Goal: Information Seeking & Learning: Compare options

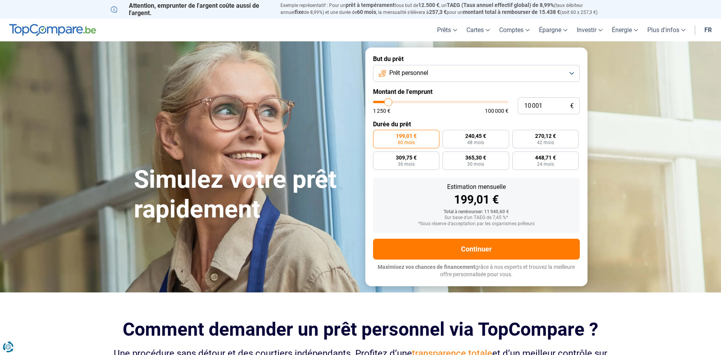
type input "11 750"
type input "11750"
type input "12 000"
type input "12000"
type input "12 250"
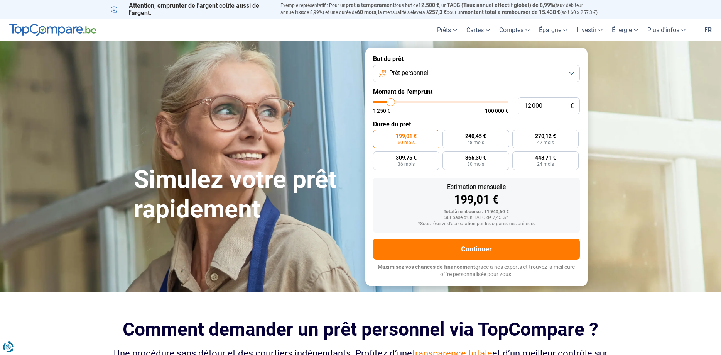
type input "12250"
type input "12 500"
type input "12500"
type input "13 000"
type input "13000"
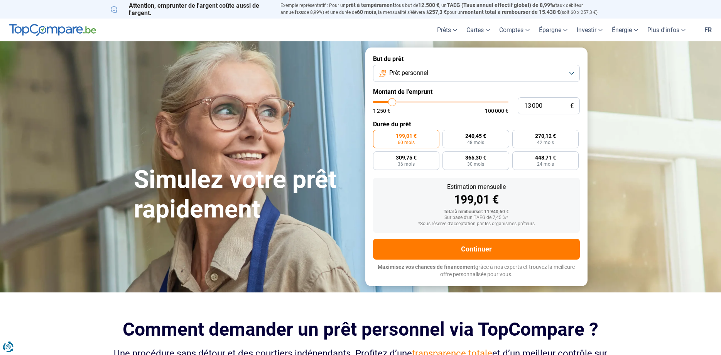
type input "13 250"
type input "13250"
type input "13 750"
type input "13750"
type input "14 250"
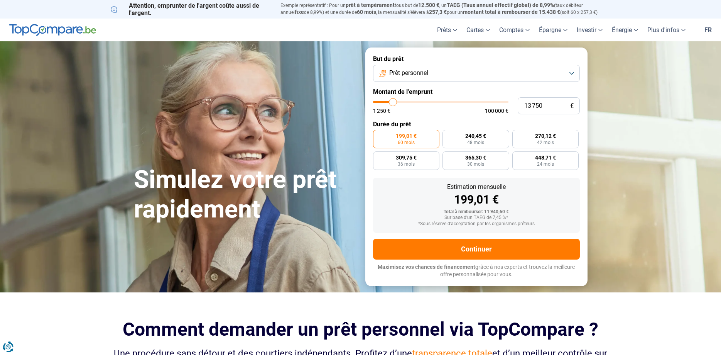
type input "14250"
type input "14 500"
type input "14500"
type input "14 750"
type input "14750"
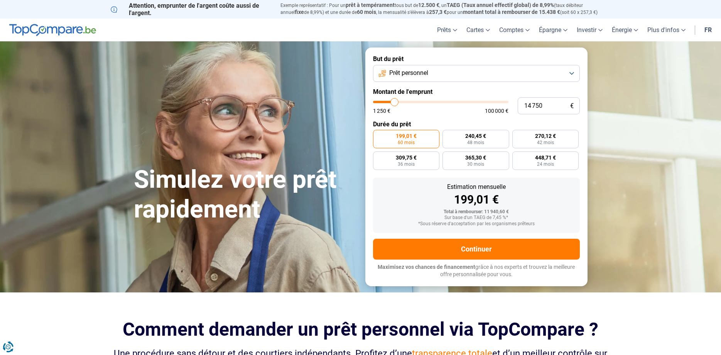
type input "15 000"
type input "15000"
type input "15 500"
type input "15500"
type input "15 750"
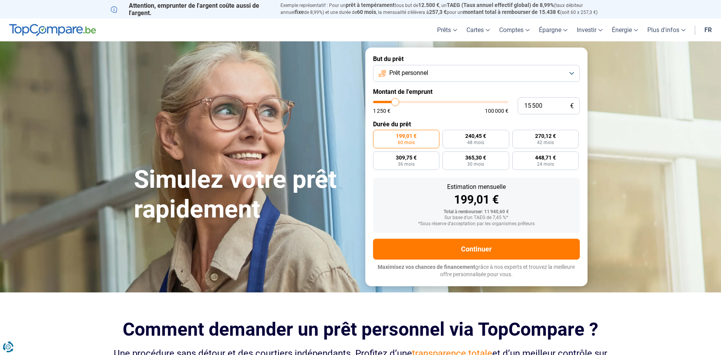
type input "15750"
type input "16 000"
type input "16000"
type input "16 250"
type input "16250"
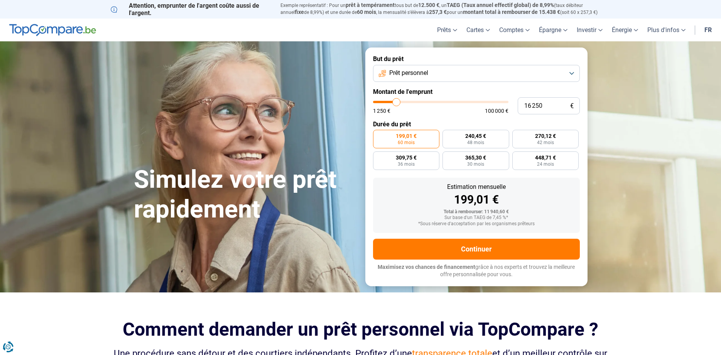
type input "16 500"
type input "16500"
type input "17 000"
type input "17000"
type input "17 750"
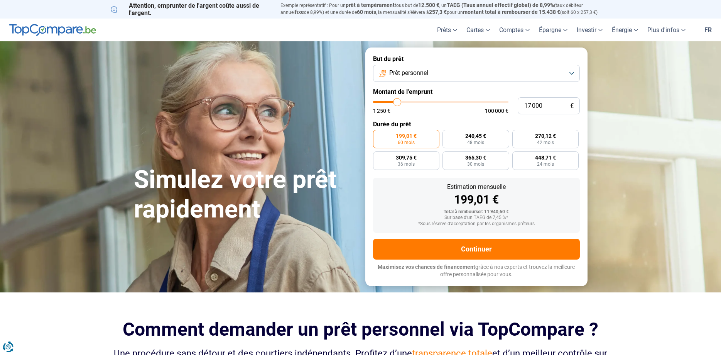
type input "17750"
type input "18 000"
type input "18000"
type input "18 500"
type input "18500"
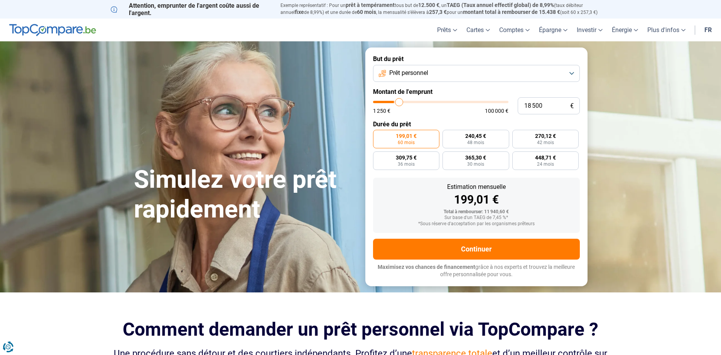
type input "18 750"
type input "18750"
type input "19 000"
type input "19000"
type input "19 250"
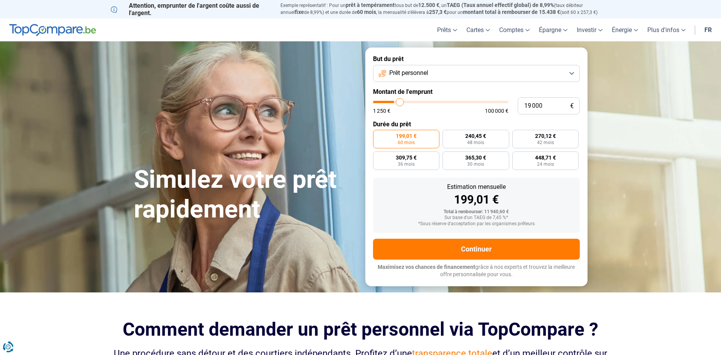
type input "19250"
type input "19 500"
type input "19500"
type input "20 000"
type input "20000"
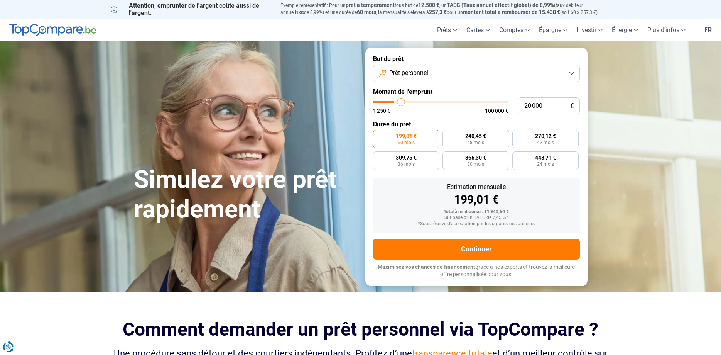
type input "20 250"
type input "20250"
type input "20 500"
type input "20500"
type input "20 750"
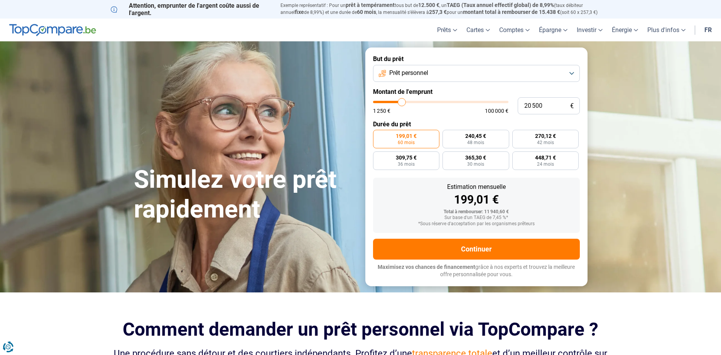
type input "20750"
type input "21 000"
type input "21000"
type input "21 500"
type input "21500"
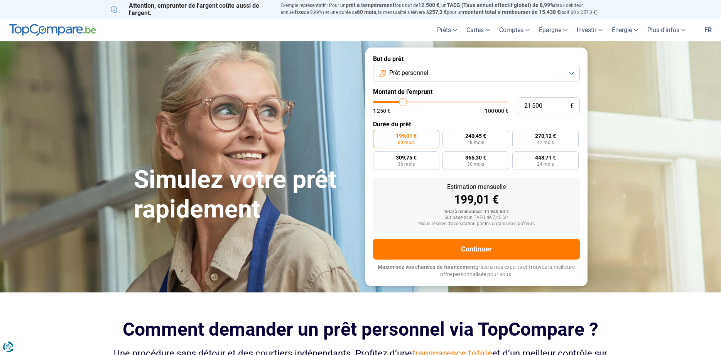
type input "21 750"
type input "21750"
type input "22 000"
type input "22000"
type input "22 250"
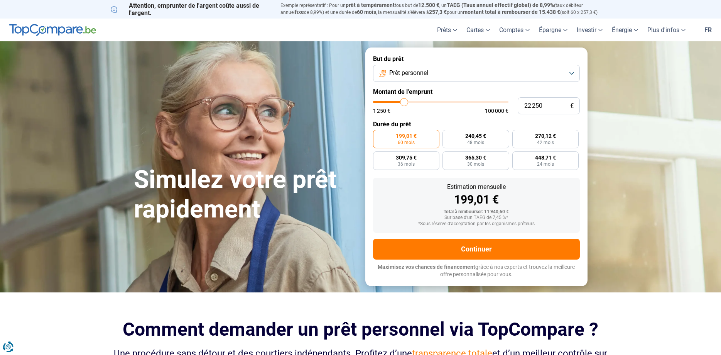
drag, startPoint x: 391, startPoint y: 105, endPoint x: 404, endPoint y: 108, distance: 13.7
type input "22250"
click at [404, 103] on input "range" at bounding box center [440, 102] width 135 height 2
radio input "false"
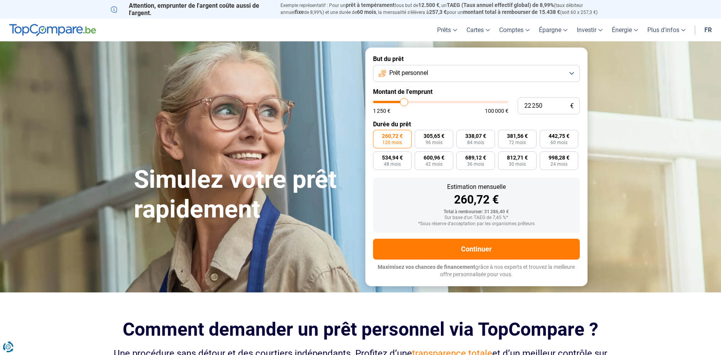
type input "22 500"
type input "22500"
type input "22 250"
type input "22250"
type input "21 750"
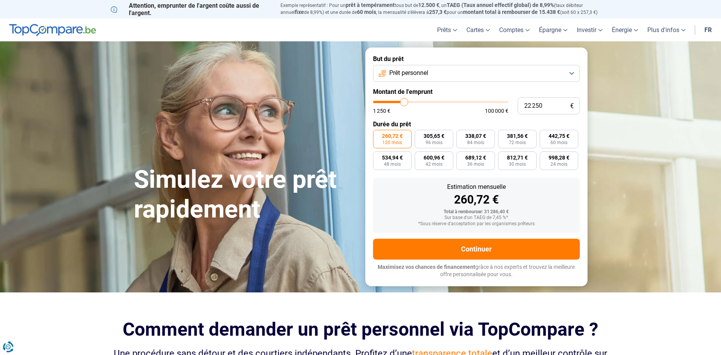
type input "21750"
type input "21 500"
type input "21500"
type input "21 250"
type input "21250"
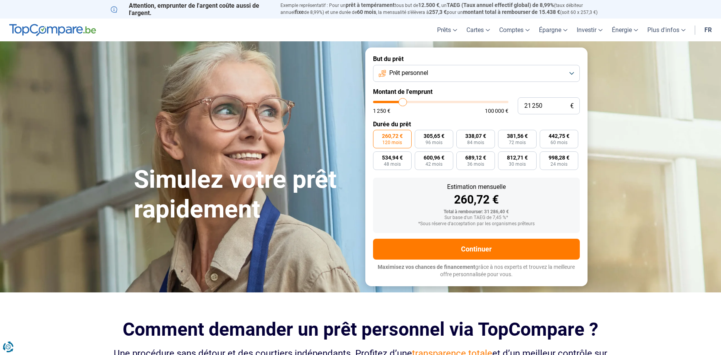
type input "20 750"
type input "20750"
type input "20 250"
type input "20250"
type input "19 750"
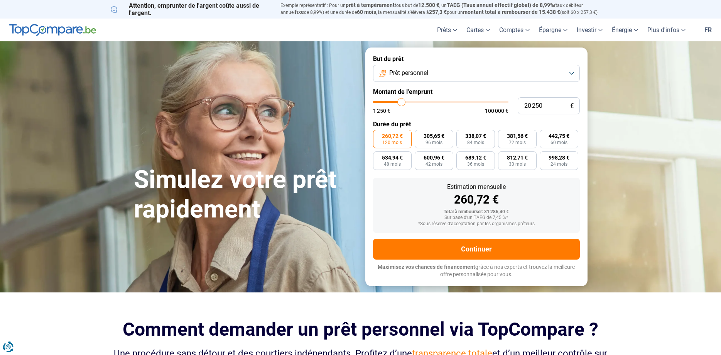
type input "19750"
type input "19 500"
type input "19500"
type input "18 500"
type input "18500"
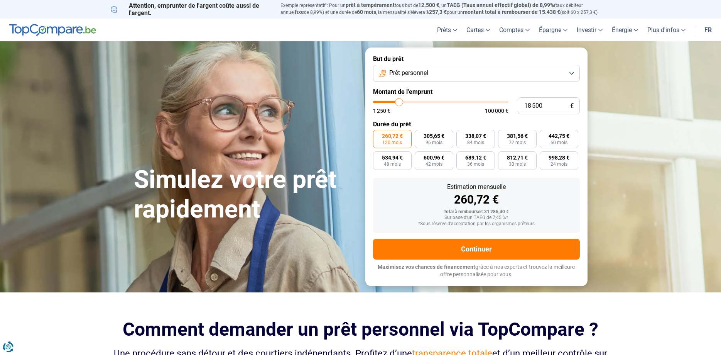
type input "18 000"
type input "18000"
type input "17 750"
type input "17750"
type input "17 500"
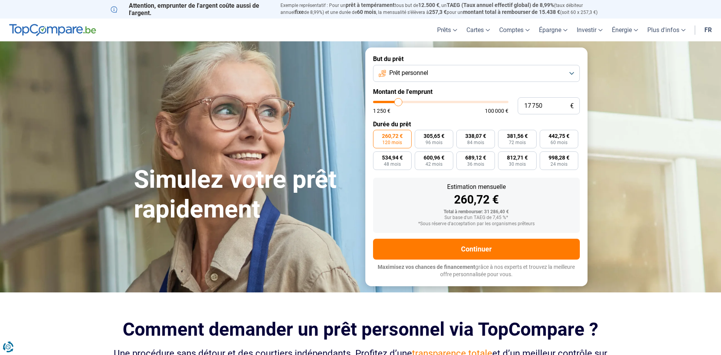
type input "17500"
type input "16 500"
type input "16500"
type input "15 500"
type input "15500"
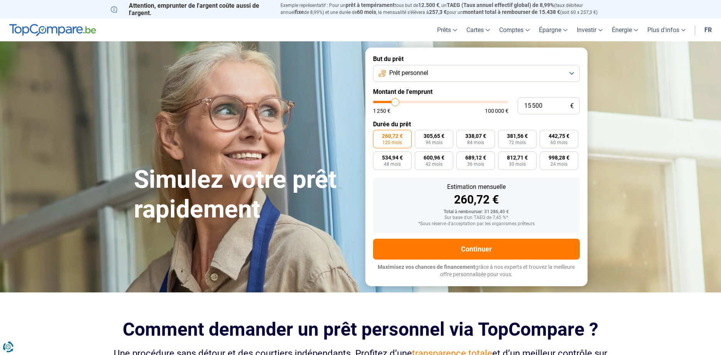
type input "15 000"
type input "15000"
type input "14 750"
type input "14750"
type input "14 500"
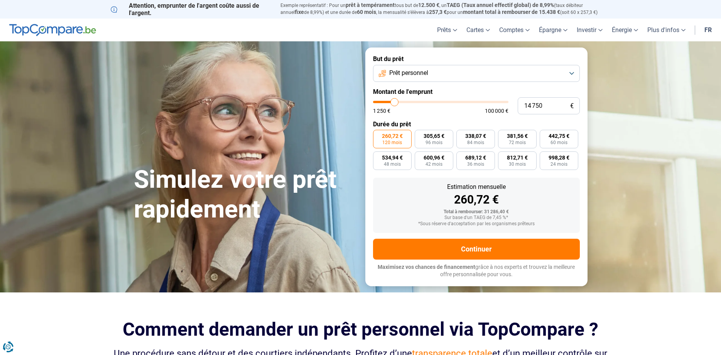
type input "14500"
type input "14 000"
type input "14000"
type input "13 750"
type input "13750"
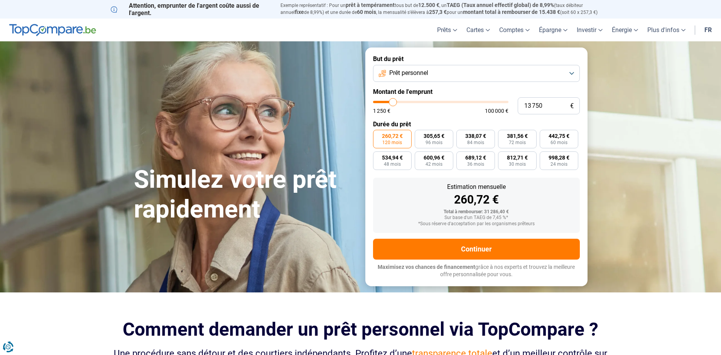
type input "13 500"
type input "13500"
type input "13 000"
type input "13000"
type input "12 500"
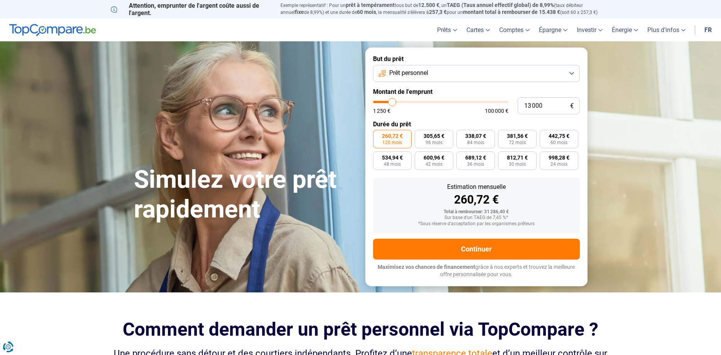
type input "12500"
type input "12 250"
type input "12250"
type input "12 000"
type input "12000"
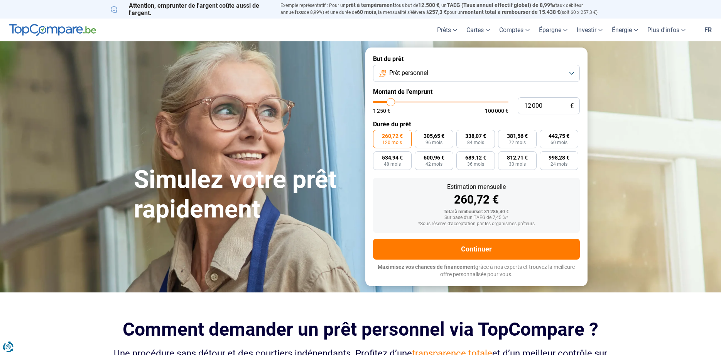
type input "11 750"
type input "11750"
type input "11 500"
type input "11500"
type input "10 500"
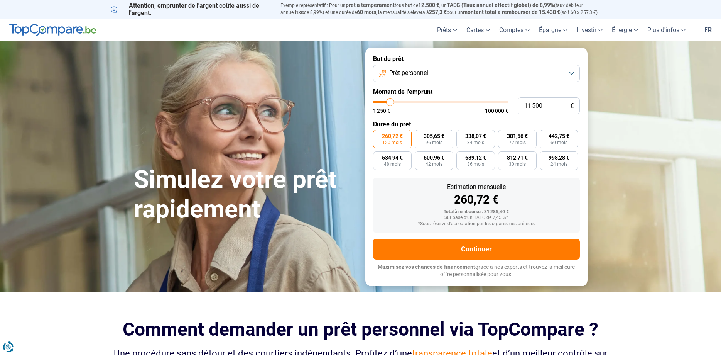
type input "10500"
type input "10 250"
type input "10250"
type input "9 250"
type input "9250"
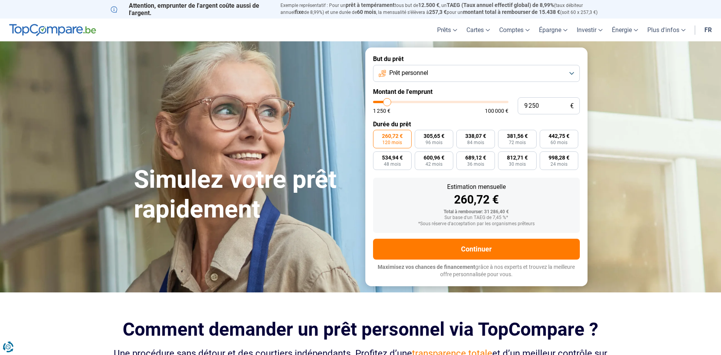
type input "9 000"
type input "9000"
type input "8 750"
type input "8750"
type input "8 500"
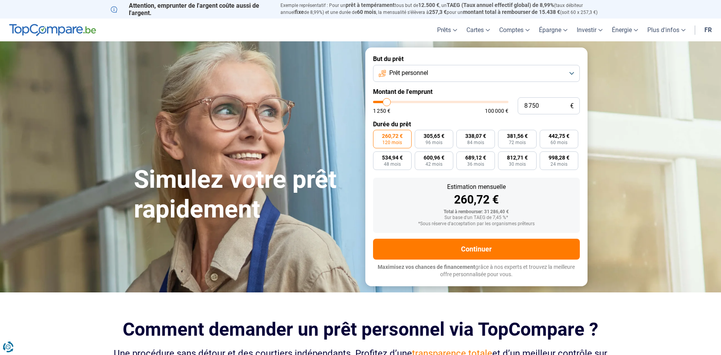
type input "8500"
type input "7 750"
type input "7750"
type input "7 500"
type input "7500"
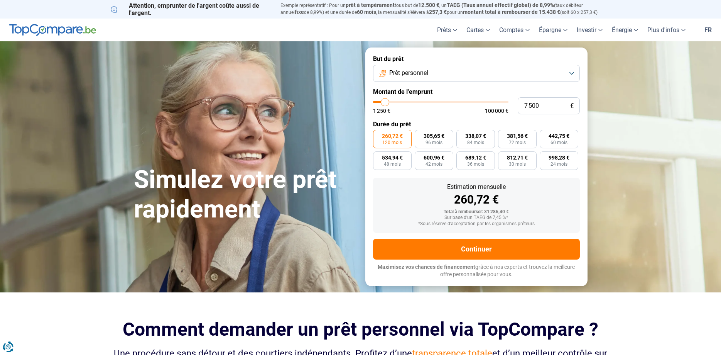
type input "7 250"
type input "7250"
type input "7 000"
type input "7000"
type input "6 500"
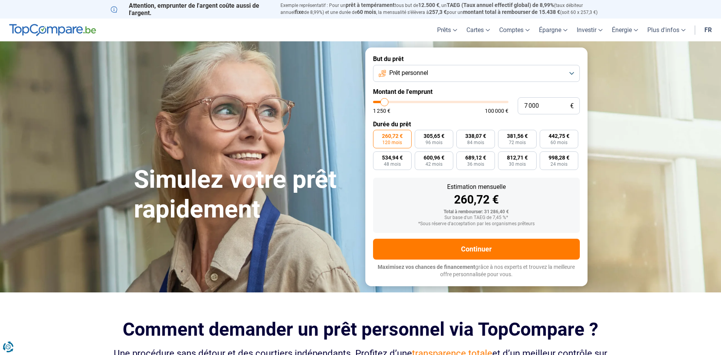
type input "6500"
type input "6 250"
type input "6250"
type input "6 000"
type input "6000"
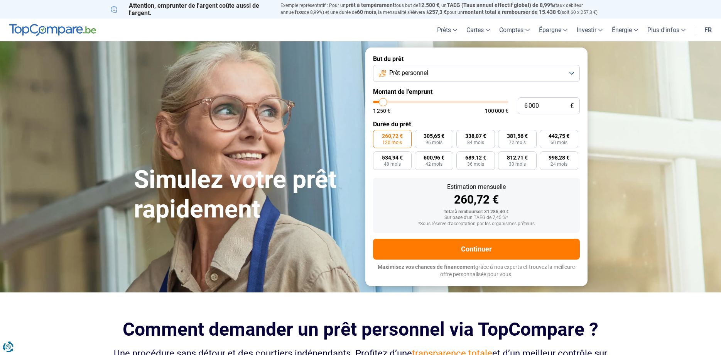
type input "5 750"
type input "5750"
type input "5 500"
type input "5500"
type input "5 000"
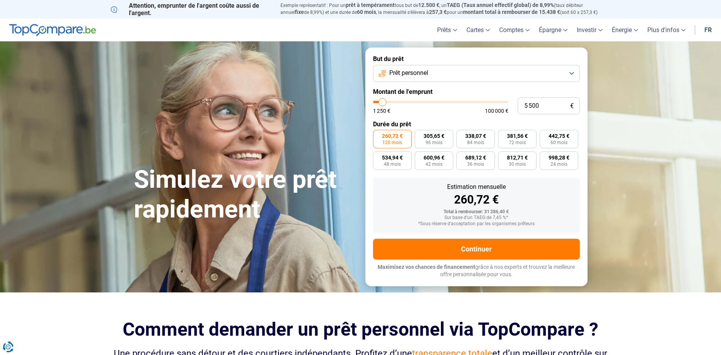
type input "5000"
type input "4 750"
type input "4750"
type input "4 500"
type input "4500"
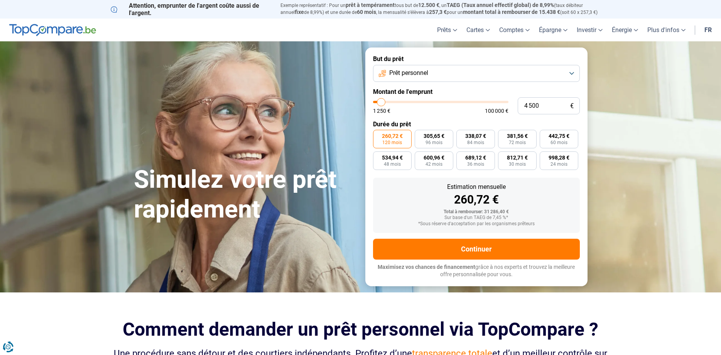
type input "4 250"
type input "4250"
type input "4 000"
type input "4000"
type input "3 500"
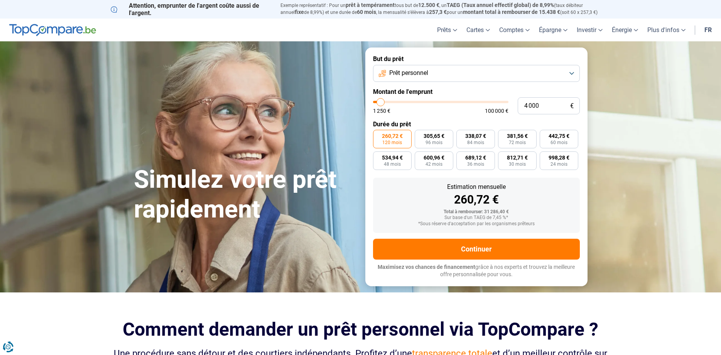
type input "3500"
type input "3 250"
type input "3250"
type input "3 000"
drag, startPoint x: 405, startPoint y: 103, endPoint x: 379, endPoint y: 105, distance: 25.1
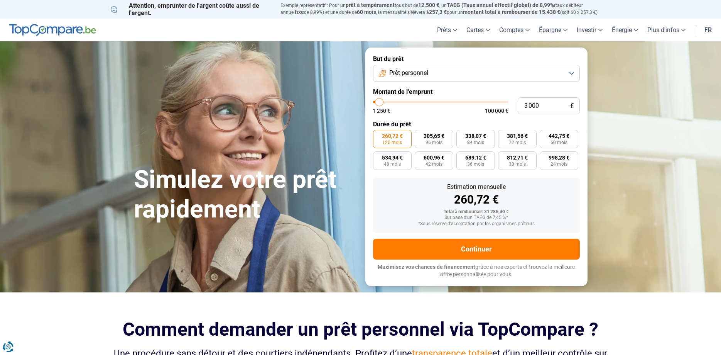
type input "3000"
click at [379, 103] on input "range" at bounding box center [440, 102] width 135 height 2
radio input "true"
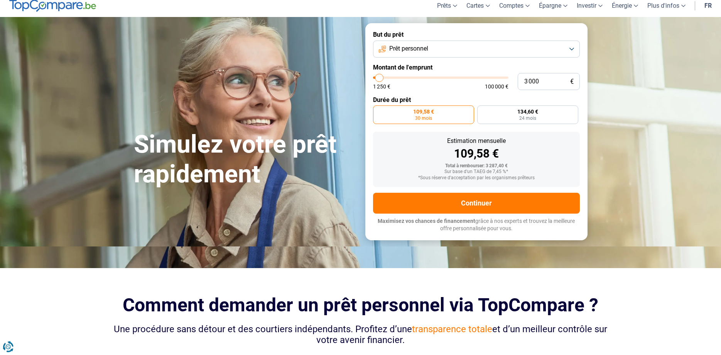
scroll to position [39, 0]
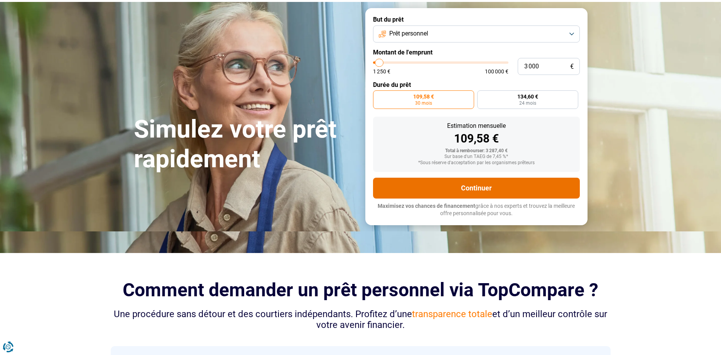
click at [474, 186] on button "Continuer" at bounding box center [476, 188] width 207 height 21
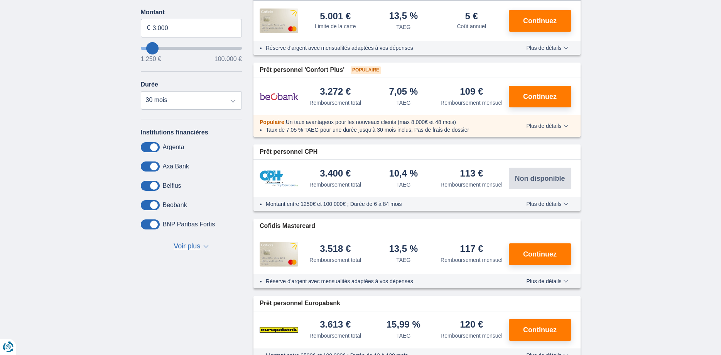
scroll to position [197, 0]
